Goal: Task Accomplishment & Management: Complete application form

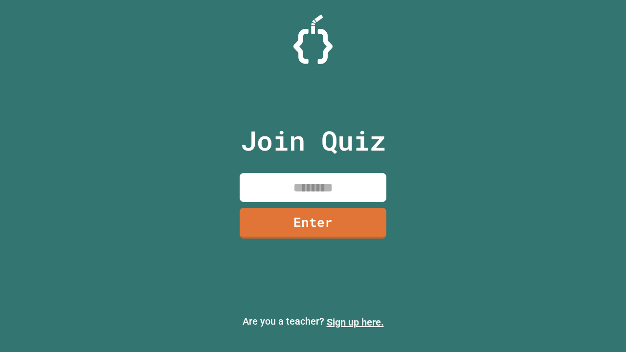
click at [355, 322] on link "Sign up here." at bounding box center [355, 323] width 57 height 12
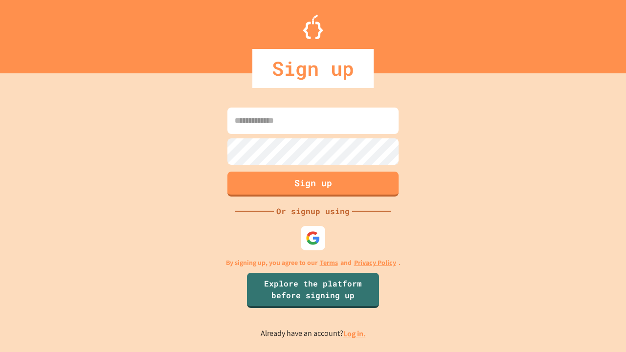
click at [355, 334] on link "Log in." at bounding box center [354, 334] width 23 height 10
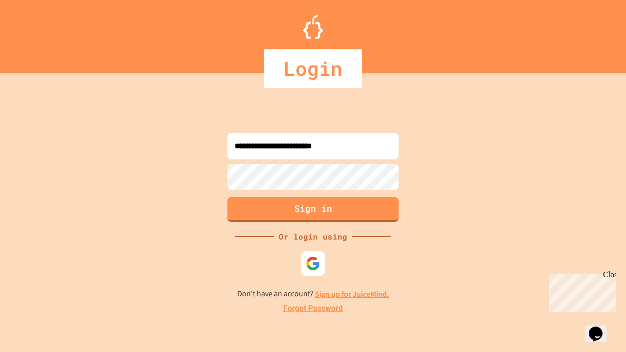
type input "**********"
